Goal: Task Accomplishment & Management: Complete application form

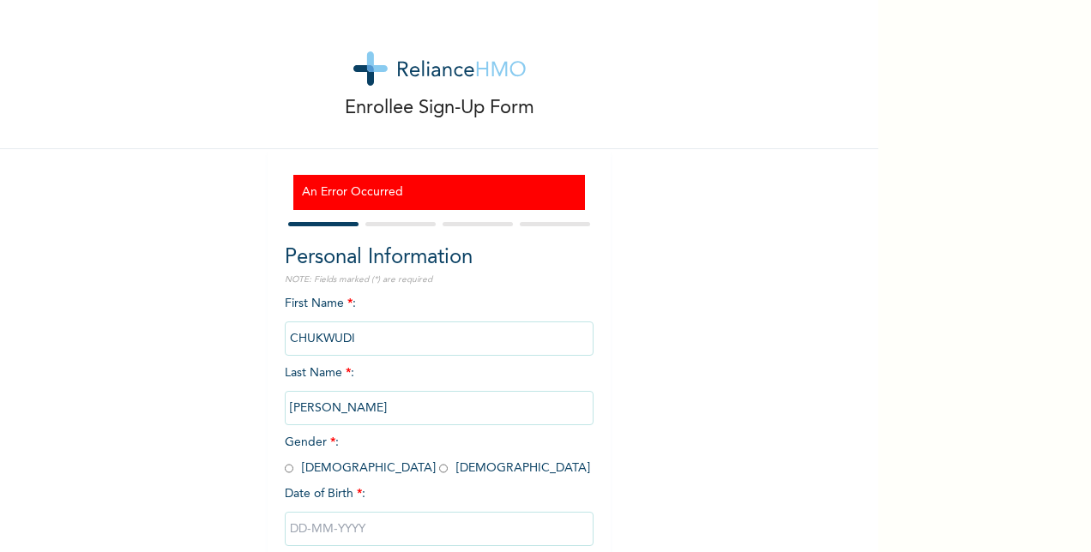
click at [285, 471] on input "radio" at bounding box center [289, 469] width 9 height 16
radio input "true"
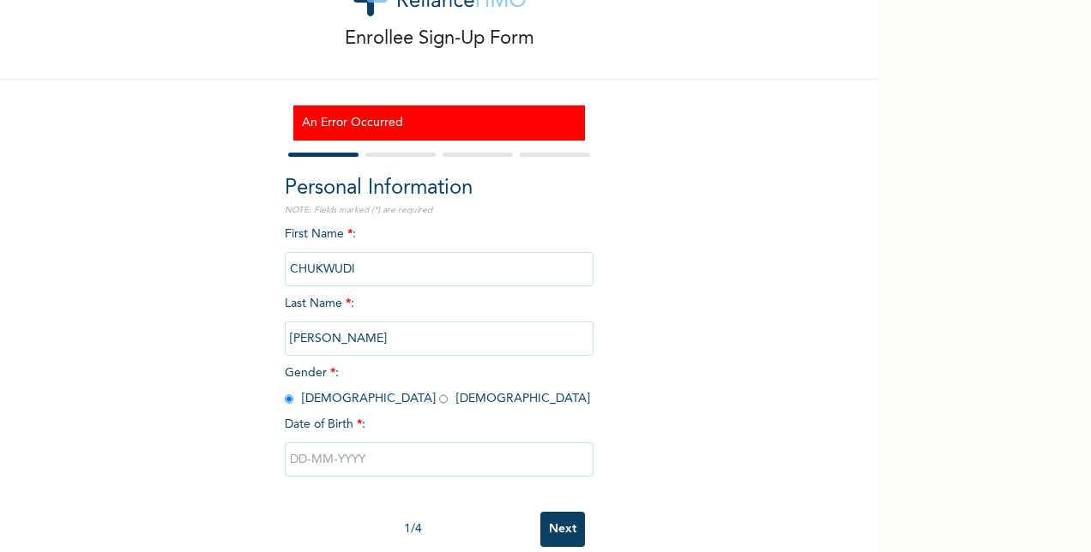
scroll to position [105, 0]
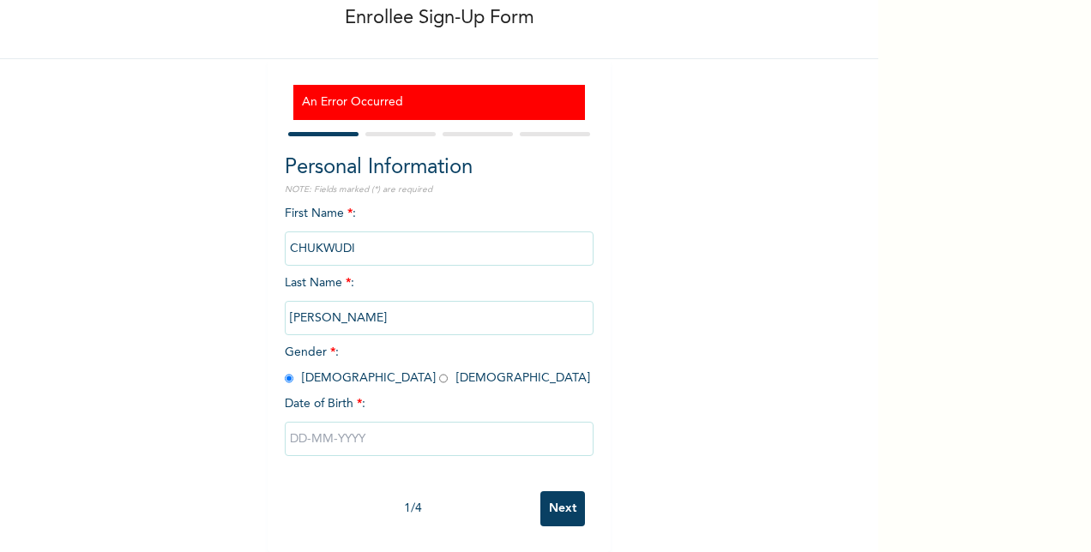
click at [377, 426] on input "text" at bounding box center [439, 439] width 309 height 34
select select "8"
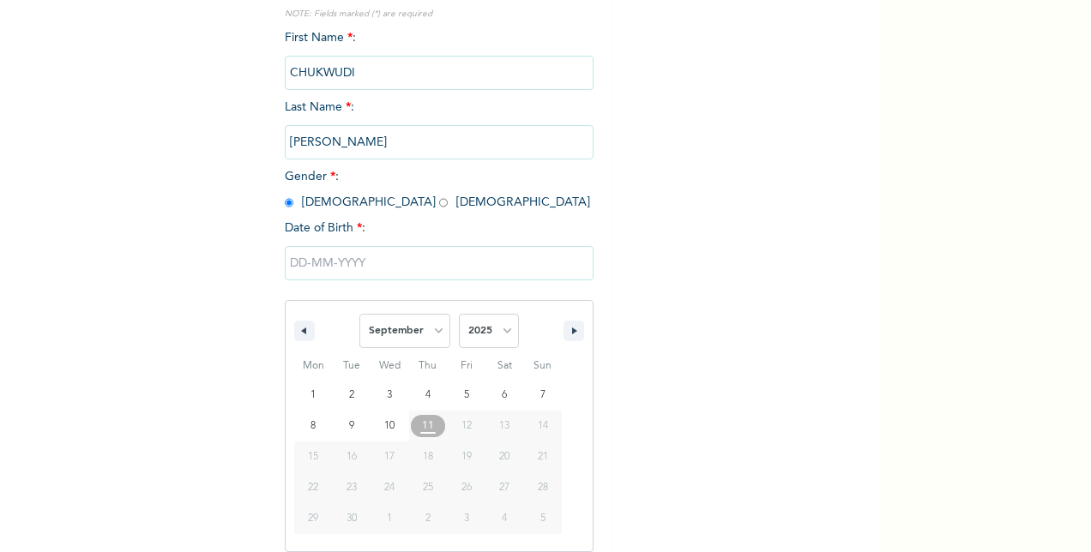
scroll to position [281, 0]
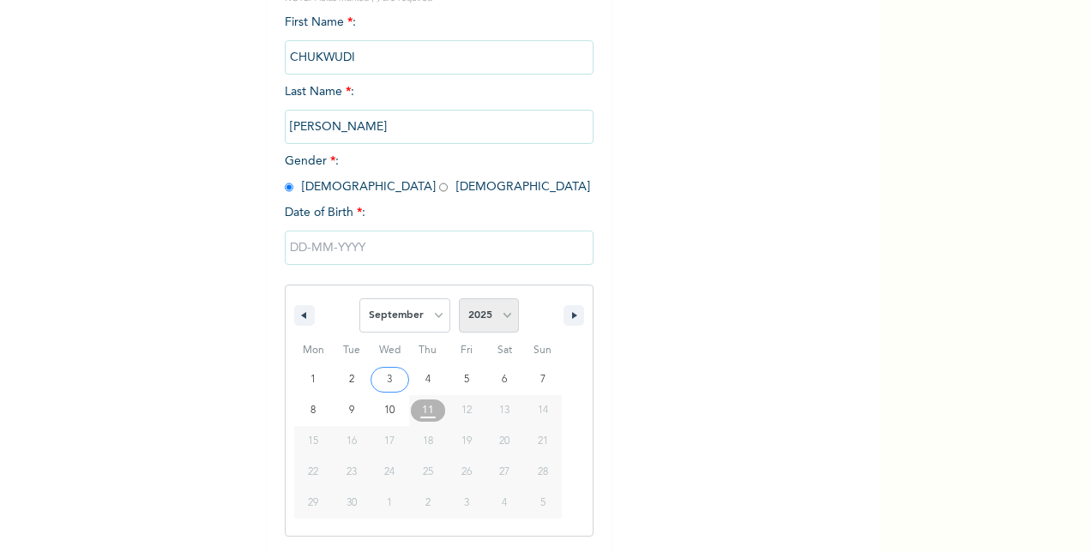
click at [503, 317] on select "2025 2024 2023 2022 2021 2020 2019 2018 2017 2016 2015 2014 2013 2012 2011 2010…" at bounding box center [489, 316] width 60 height 34
select select "1978"
click at [459, 301] on select "2025 2024 2023 2022 2021 2020 2019 2018 2017 2016 2015 2014 2013 2012 2011 2010…" at bounding box center [489, 316] width 60 height 34
click at [427, 317] on select "January February March April May June July August September October November De…" at bounding box center [404, 316] width 91 height 34
select select "1"
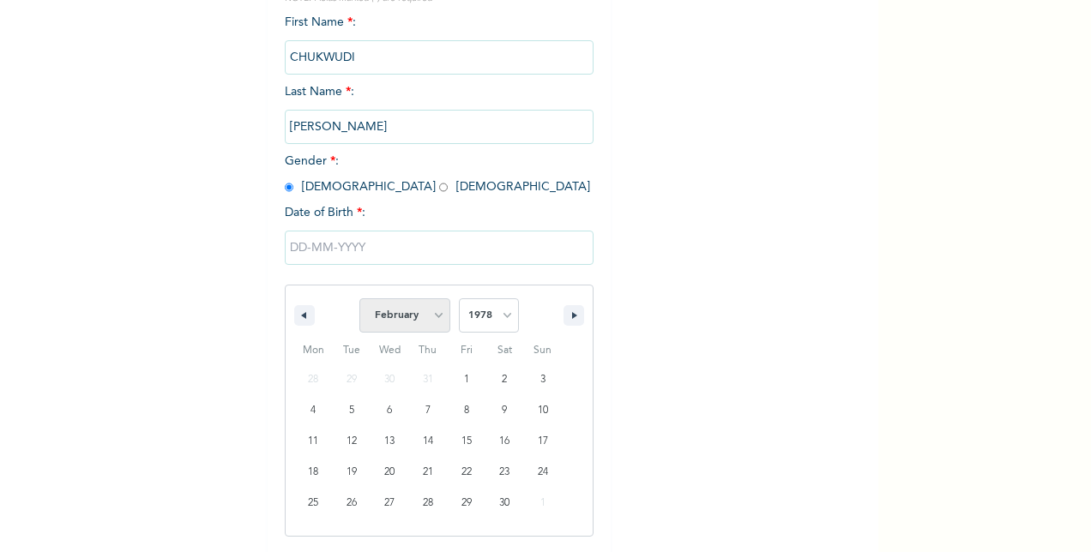
click at [359, 301] on select "January February March April May June July August September October November De…" at bounding box center [404, 316] width 91 height 34
type input "[DATE]"
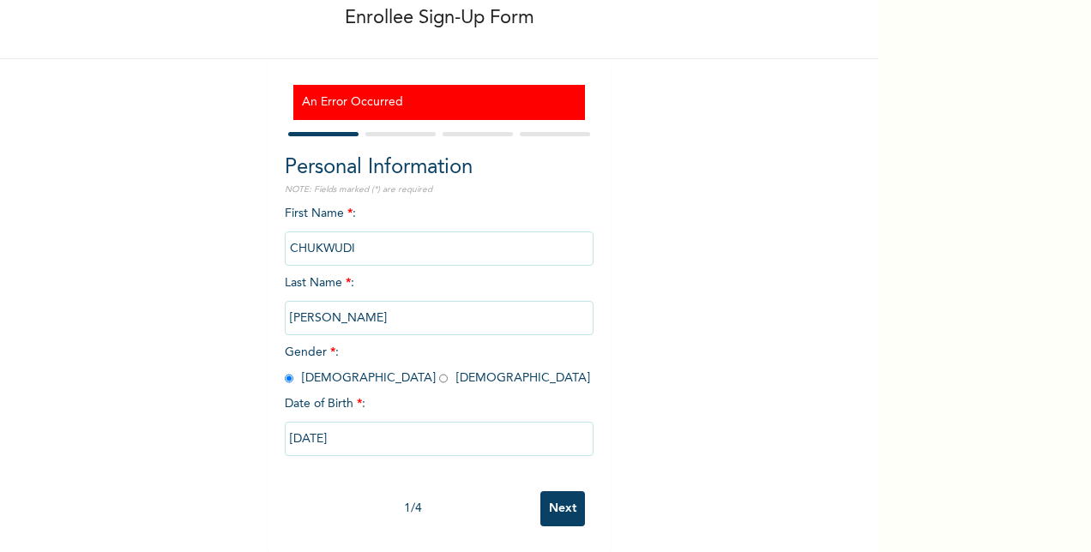
click at [556, 497] on input "Next" at bounding box center [562, 509] width 45 height 35
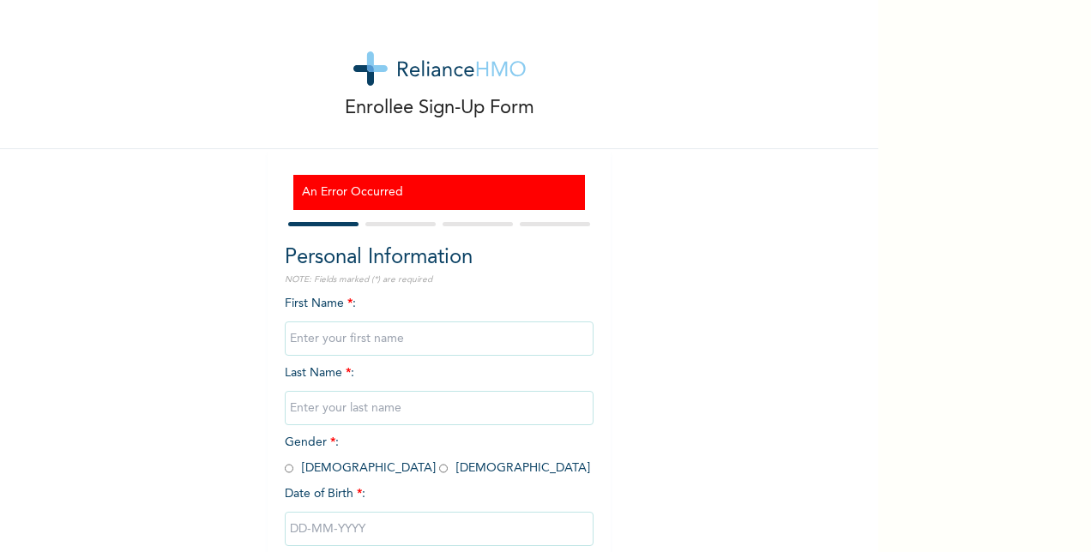
click at [375, 336] on input "text" at bounding box center [439, 339] width 309 height 34
type input "CHUKWUDI"
type input "[PERSON_NAME]"
click at [285, 475] on input "radio" at bounding box center [289, 469] width 9 height 16
radio input "true"
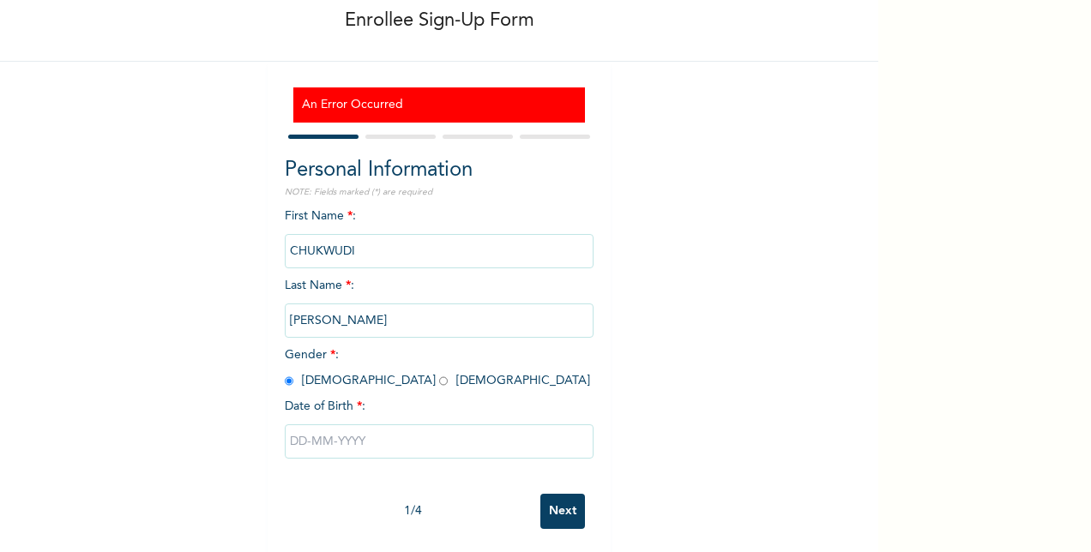
scroll to position [103, 0]
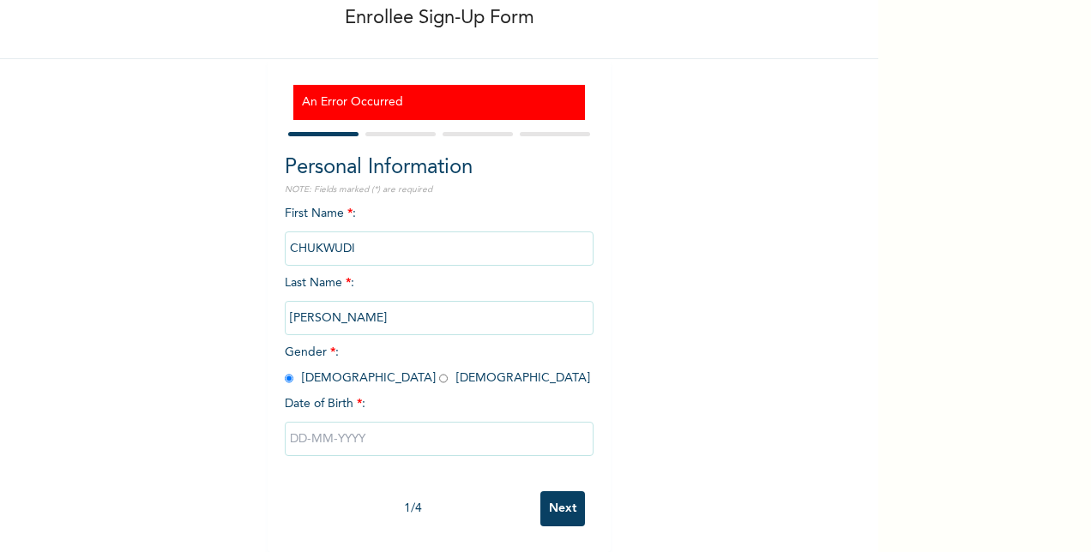
click at [398, 432] on input "text" at bounding box center [439, 439] width 309 height 34
select select "8"
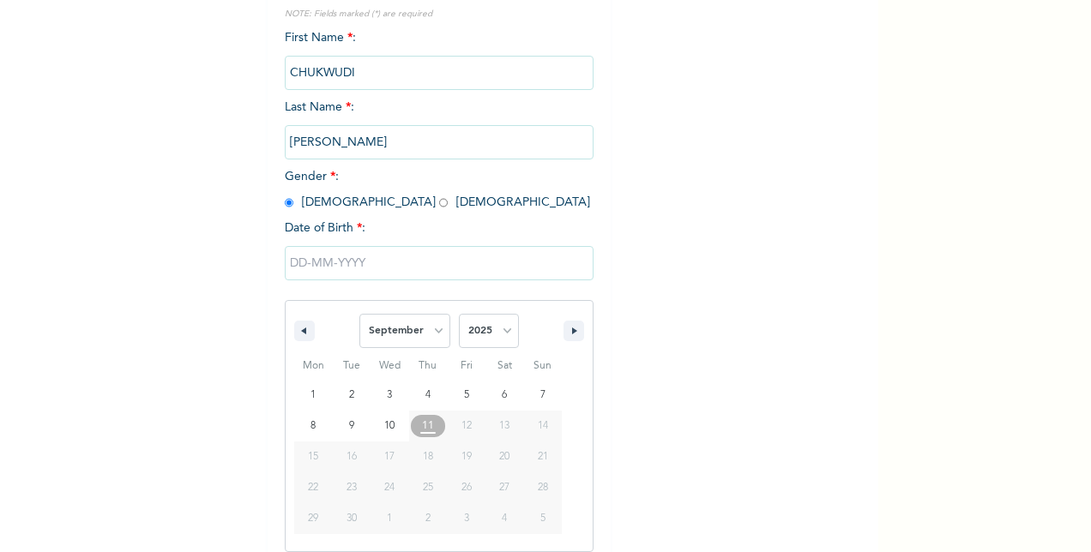
scroll to position [281, 0]
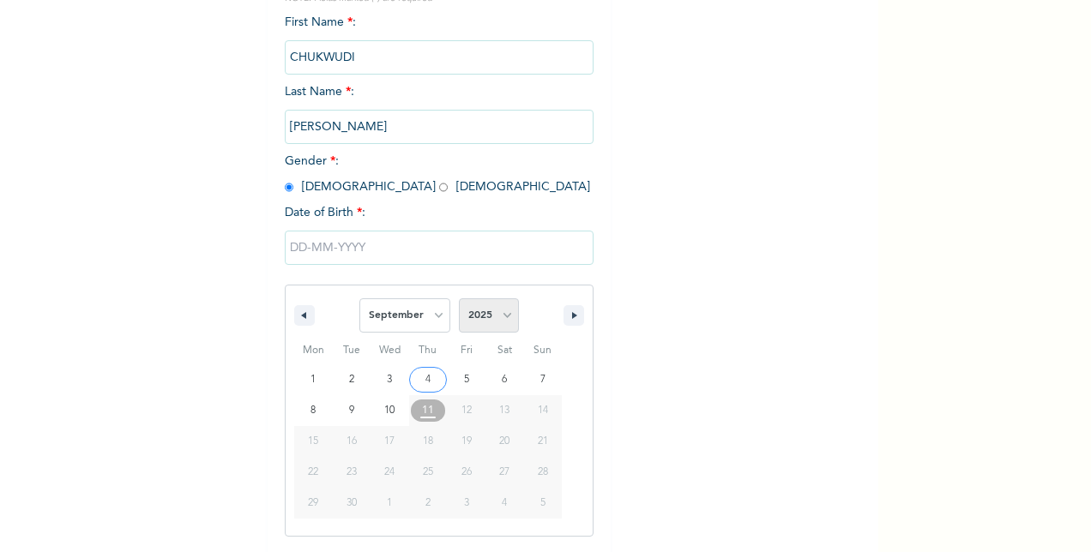
click at [503, 319] on select "2025 2024 2023 2022 2021 2020 2019 2018 2017 2016 2015 2014 2013 2012 2011 2010…" at bounding box center [489, 316] width 60 height 34
select select "1978"
click at [459, 301] on select "2025 2024 2023 2022 2021 2020 2019 2018 2017 2016 2015 2014 2013 2012 2011 2010…" at bounding box center [489, 316] width 60 height 34
click at [438, 324] on select "January February March April May June July August September October November De…" at bounding box center [404, 316] width 91 height 34
select select "1"
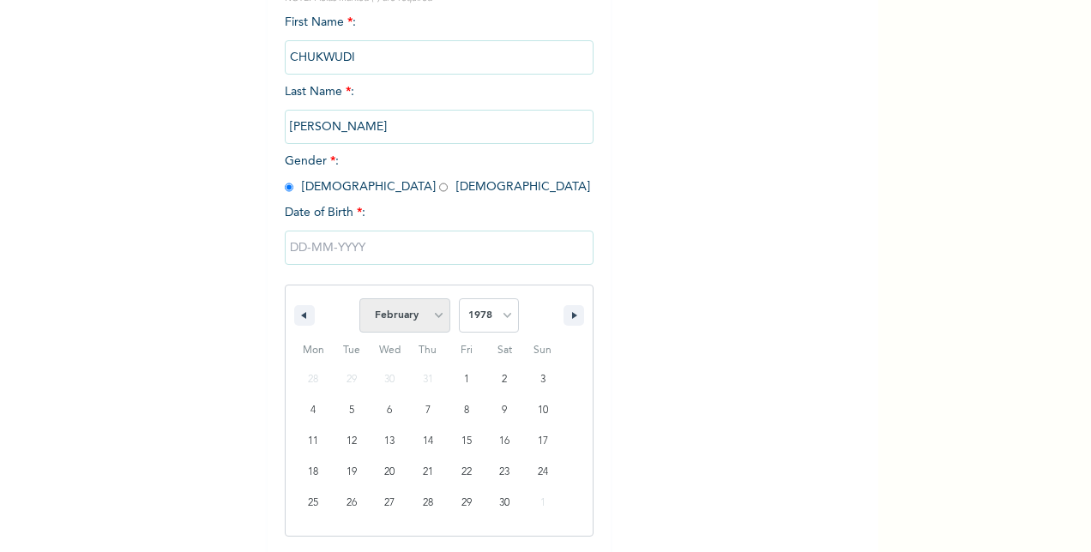
click at [359, 301] on select "January February March April May June July August September October November De…" at bounding box center [404, 316] width 91 height 34
type input "[DATE]"
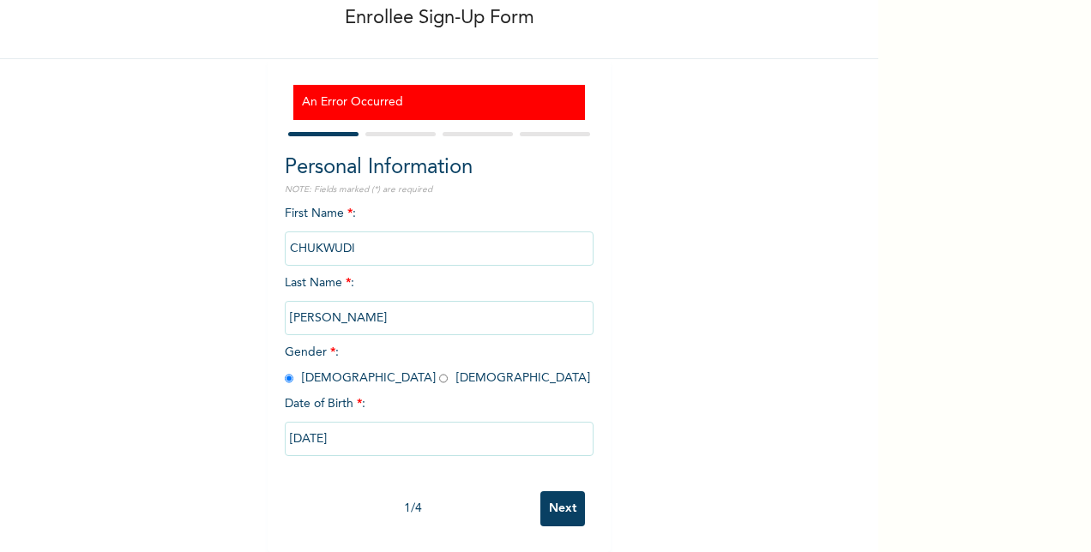
click at [555, 495] on input "Next" at bounding box center [562, 509] width 45 height 35
